Goal: Task Accomplishment & Management: Use online tool/utility

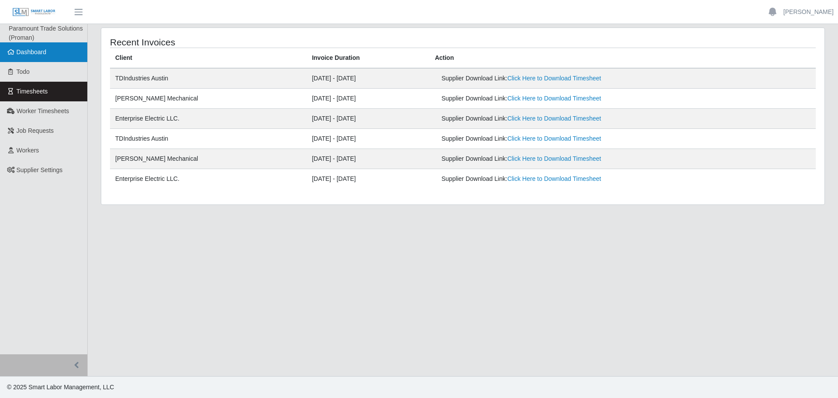
drag, startPoint x: 36, startPoint y: 50, endPoint x: 45, endPoint y: 52, distance: 8.5
click at [36, 50] on span "Dashboard" at bounding box center [32, 51] width 30 height 7
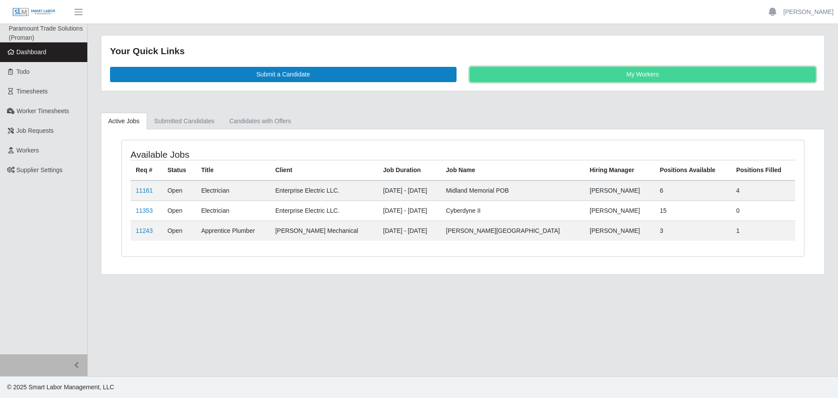
click at [617, 75] on link "My Workers" at bounding box center [643, 74] width 347 height 15
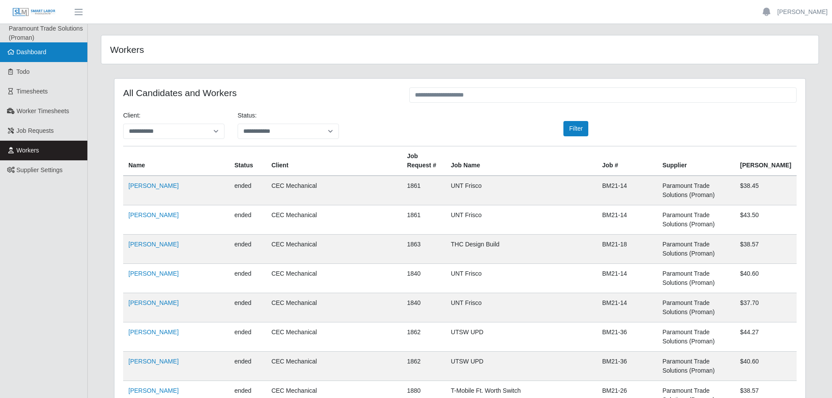
click at [41, 55] on span "Dashboard" at bounding box center [32, 51] width 30 height 7
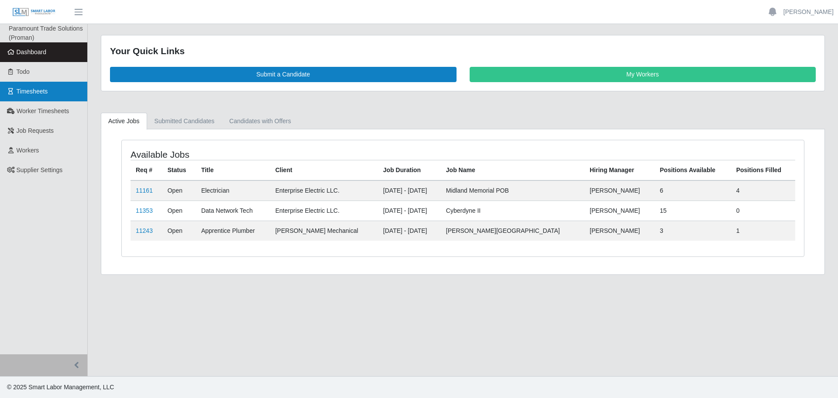
click at [22, 90] on span "Timesheets" at bounding box center [32, 91] width 31 height 7
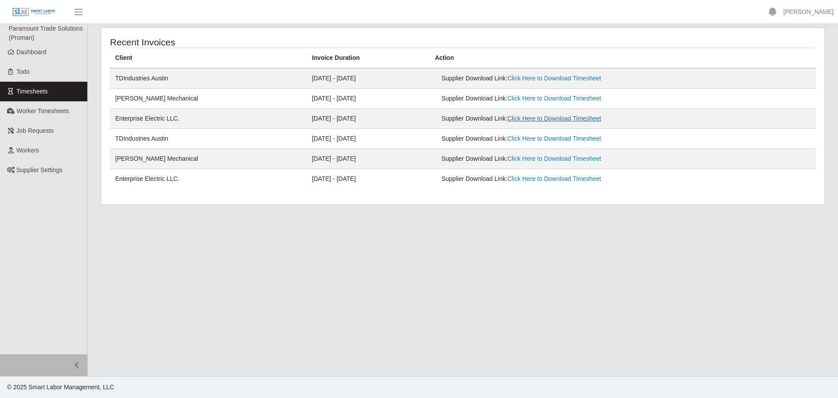
click at [565, 121] on link "Click Here to Download Timesheet" at bounding box center [554, 118] width 94 height 7
